Goal: Task Accomplishment & Management: Manage account settings

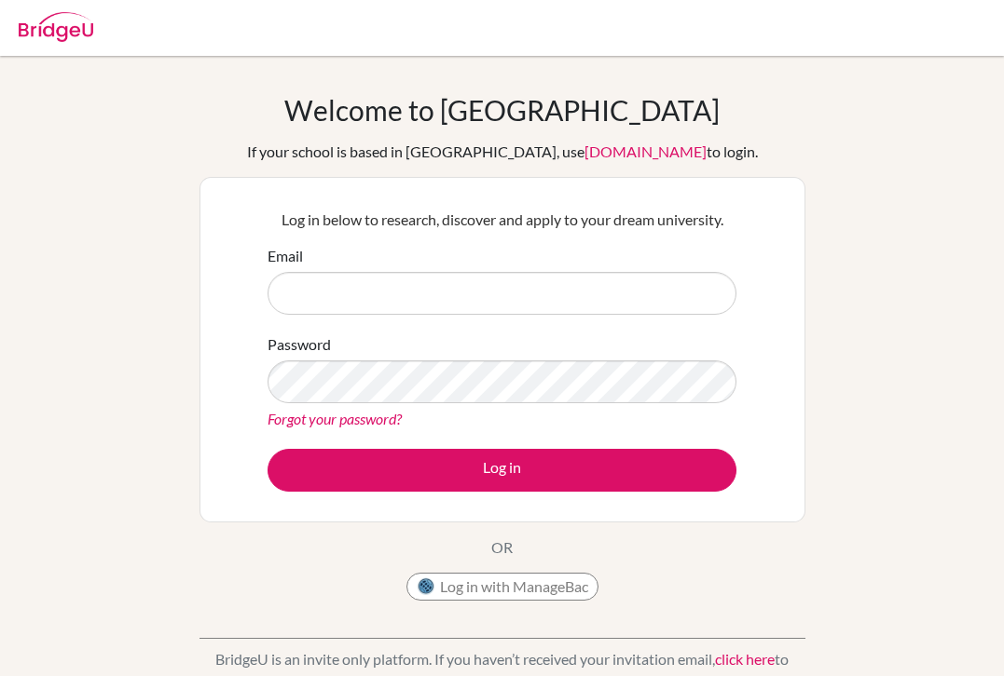
click at [485, 586] on button "Log in with ManageBac" at bounding box center [502, 587] width 192 height 28
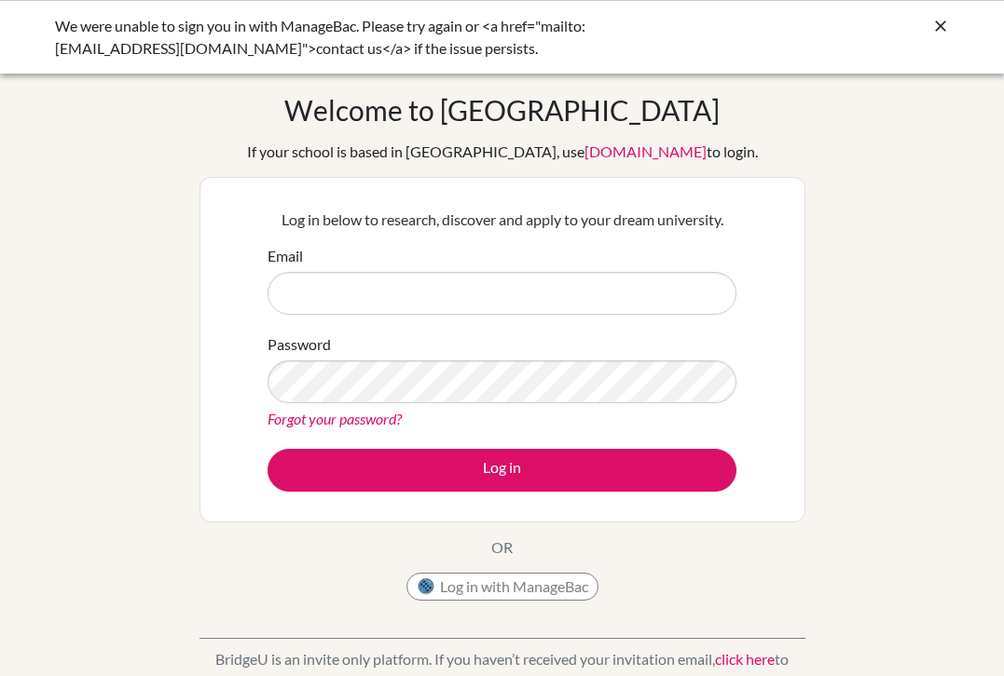
click at [462, 586] on button "Log in with ManageBac" at bounding box center [502, 587] width 192 height 28
click at [936, 24] on icon at bounding box center [940, 26] width 19 height 19
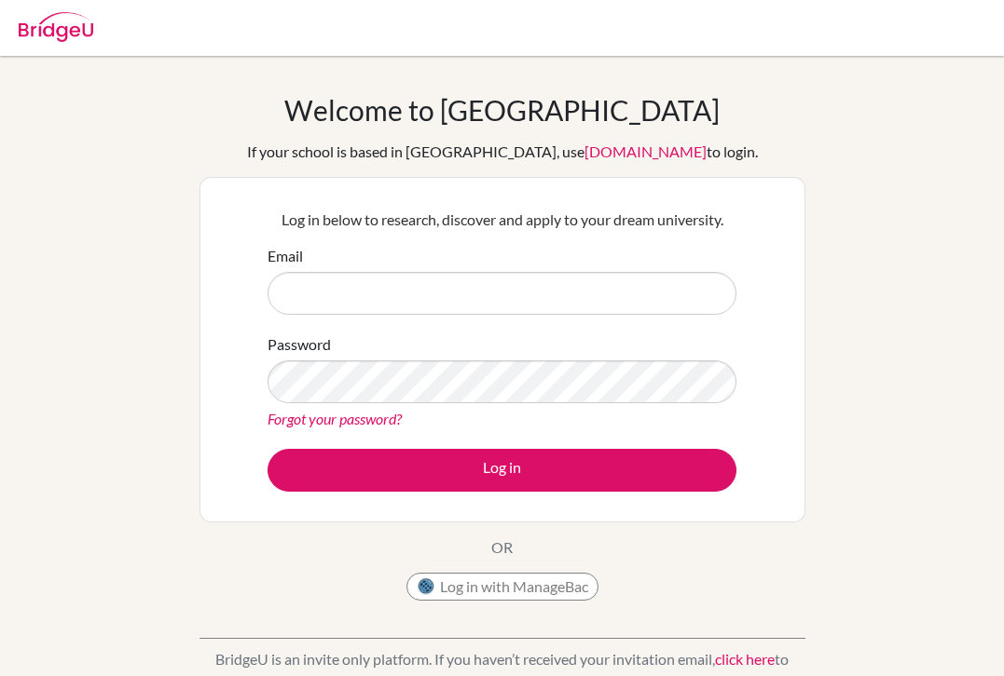
click at [482, 594] on button "Log in with ManageBac" at bounding box center [502, 587] width 192 height 28
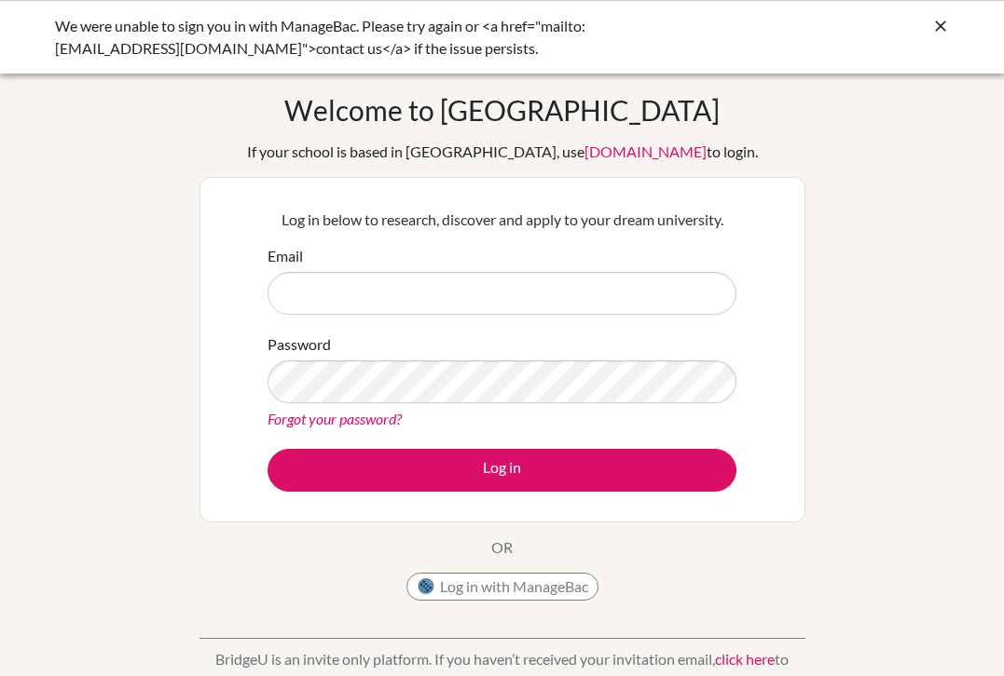
click at [723, 34] on div "We were unable to sign you in with ManageBac. Please try again or <a href="mail…" at bounding box center [502, 37] width 895 height 45
